Goal: Task Accomplishment & Management: Manage account settings

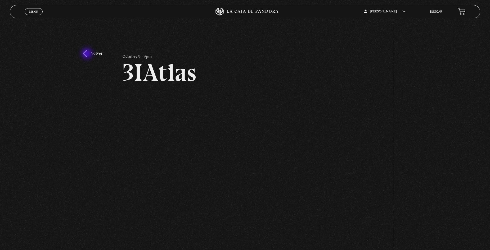
click at [87, 54] on link "Volver" at bounding box center [93, 53] width 20 height 7
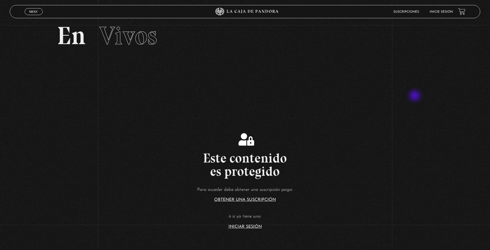
scroll to position [15, 0]
click at [447, 12] on link "Inicie sesión" at bounding box center [441, 11] width 23 height 3
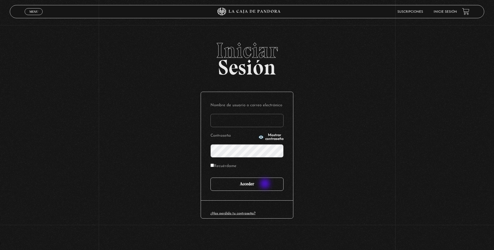
type input "[EMAIL_ADDRESS][DOMAIN_NAME]"
click at [265, 186] on input "Acceder" at bounding box center [246, 184] width 73 height 13
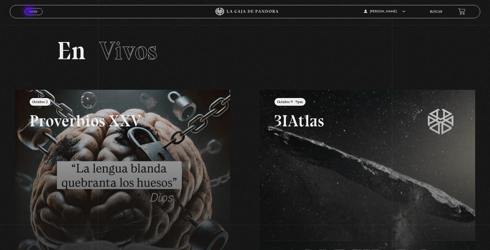
click at [30, 12] on span "Menu" at bounding box center [33, 11] width 9 height 3
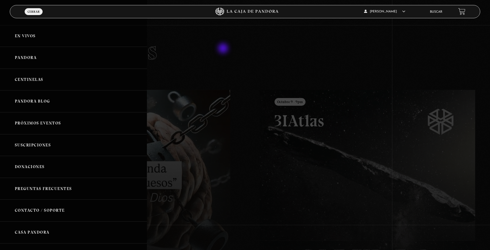
click at [243, 48] on div at bounding box center [245, 125] width 490 height 250
